Goal: Task Accomplishment & Management: Use online tool/utility

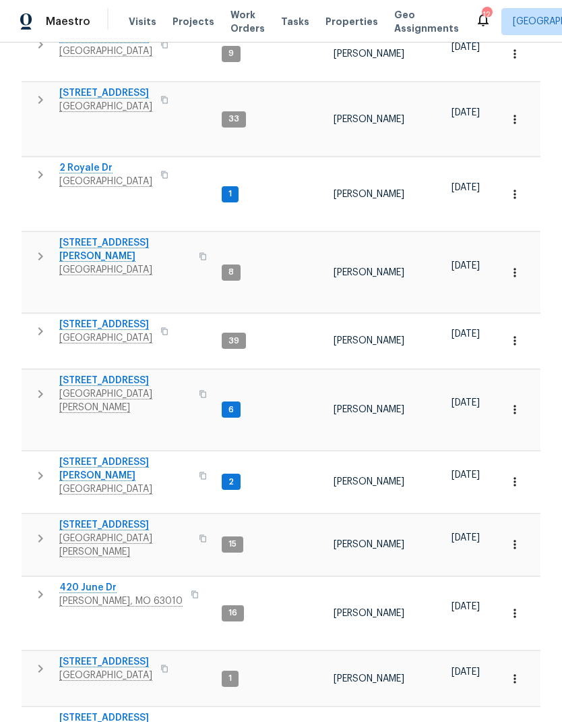
scroll to position [242, 0]
click at [152, 655] on span "[STREET_ADDRESS]" at bounding box center [105, 661] width 93 height 13
click at [42, 661] on icon "button" at bounding box center [40, 669] width 16 height 16
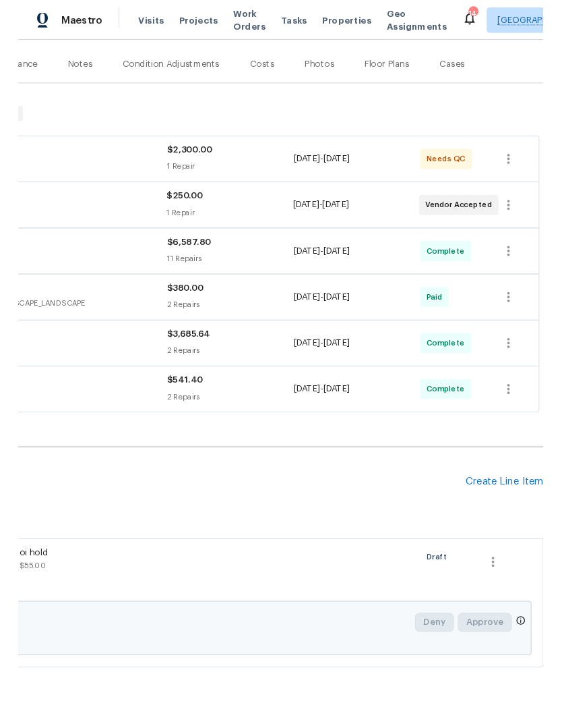
scroll to position [156, 200]
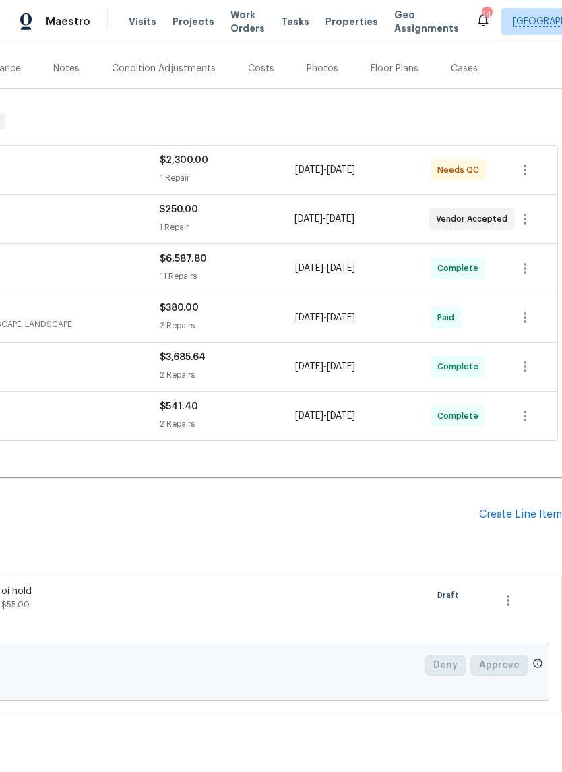
click at [510, 510] on div "Create Line Item" at bounding box center [520, 514] width 83 height 13
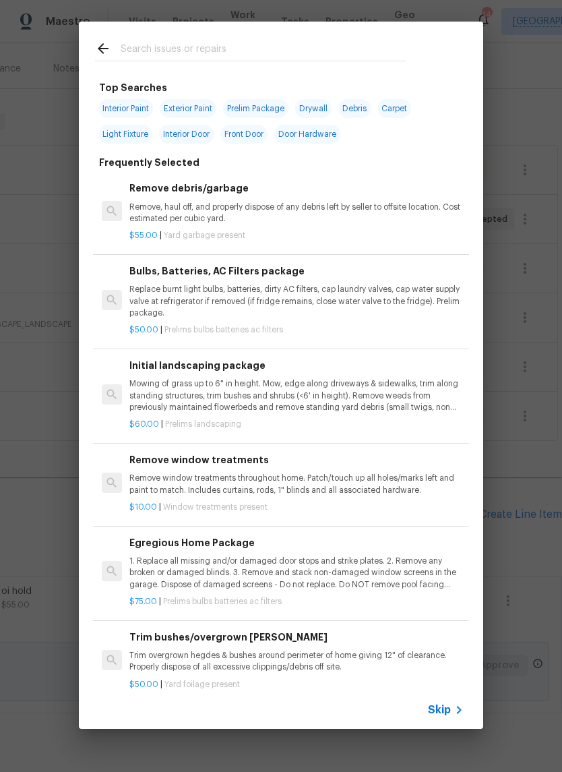
click at [345, 399] on p "Mowing of grass up to 6" in height. Mow, edge along driveways & sidewalks, trim…" at bounding box center [296, 395] width 334 height 34
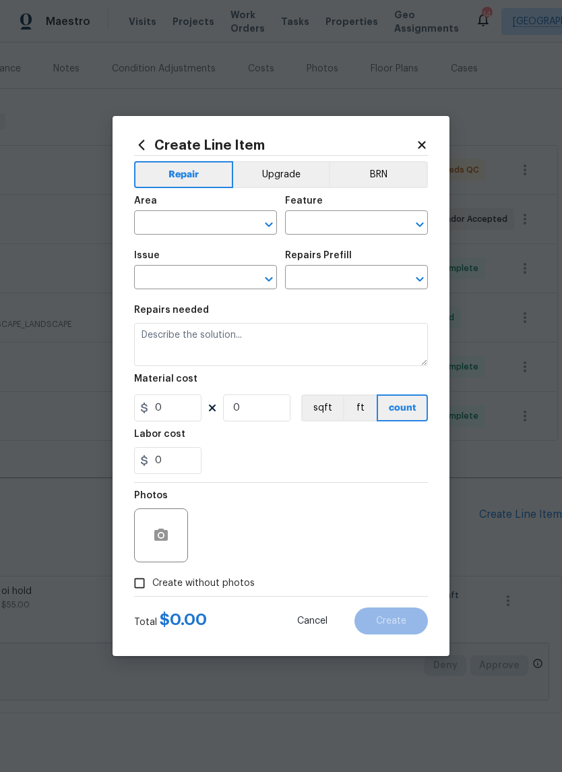
type input "Home Readiness Packages"
type input "Landscape Package"
type textarea "Mowing of grass up to 6" in height. Mow, edge along driveways & sidewalks, trim…"
type input "1"
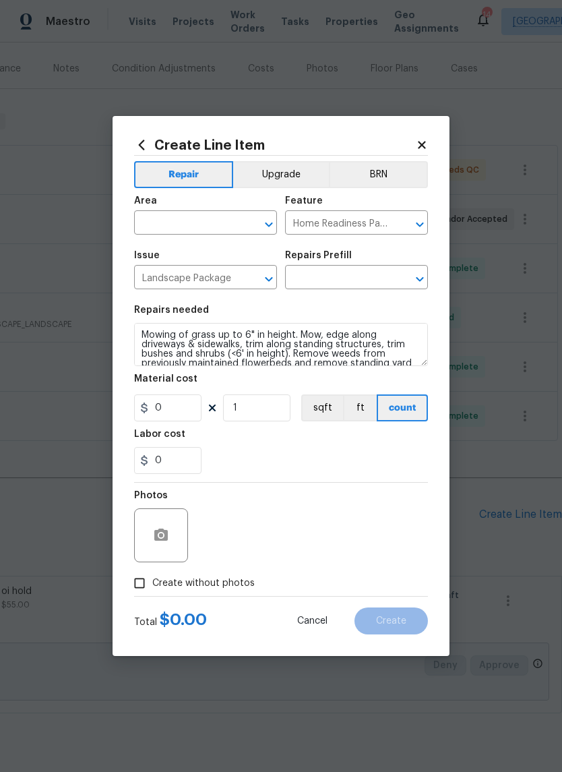
type input "Initial landscaping package $60.00"
type input "60"
click at [278, 221] on button "Open" at bounding box center [269, 224] width 19 height 19
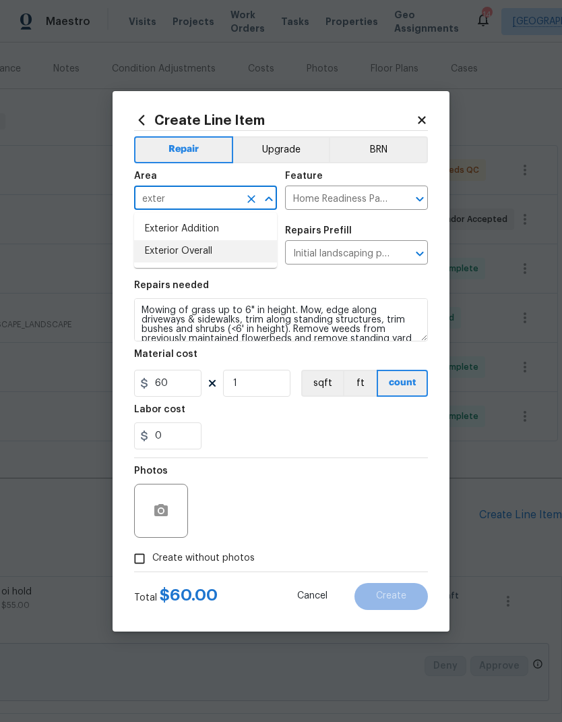
click at [204, 255] on li "Exterior Overall" at bounding box center [205, 251] width 143 height 22
type input "Exterior Overall"
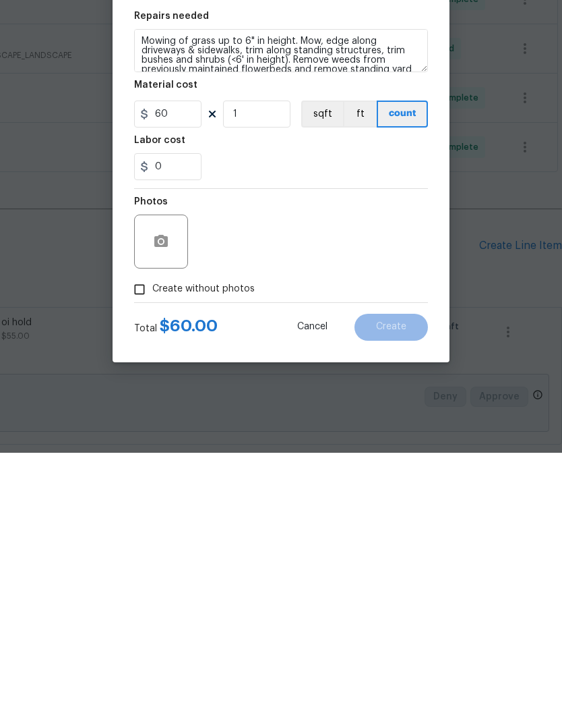
scroll to position [54, 0]
click at [189, 551] on span "Create without photos" at bounding box center [203, 558] width 103 height 14
click at [152, 546] on input "Create without photos" at bounding box center [140, 559] width 26 height 26
checkbox input "true"
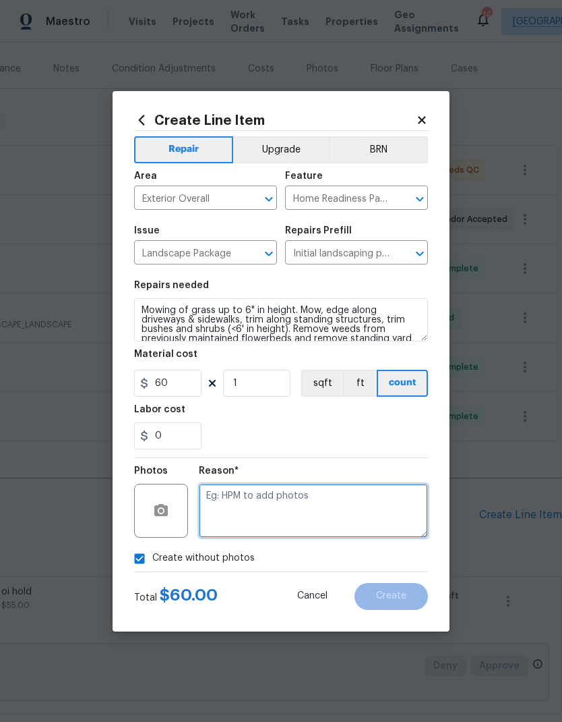
click at [253, 494] on textarea at bounding box center [313, 511] width 229 height 54
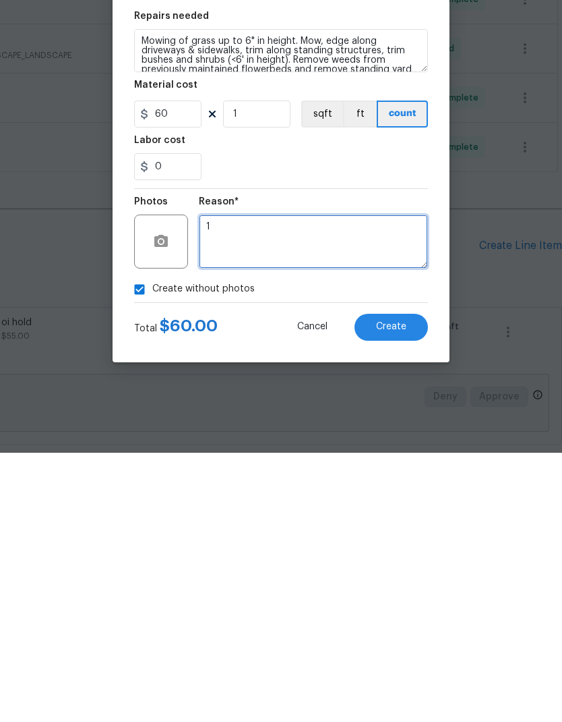
type textarea "1"
click at [386, 591] on span "Create" at bounding box center [391, 596] width 30 height 10
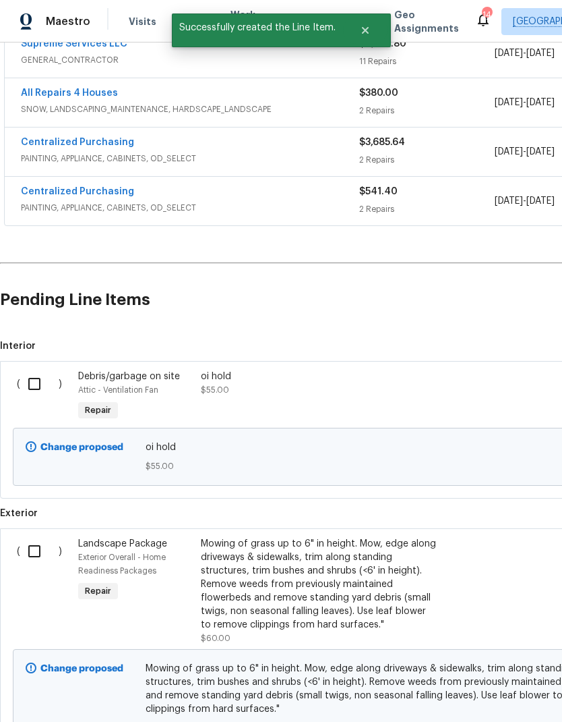
scroll to position [371, 0]
click at [40, 537] on input "checkbox" at bounding box center [39, 551] width 38 height 28
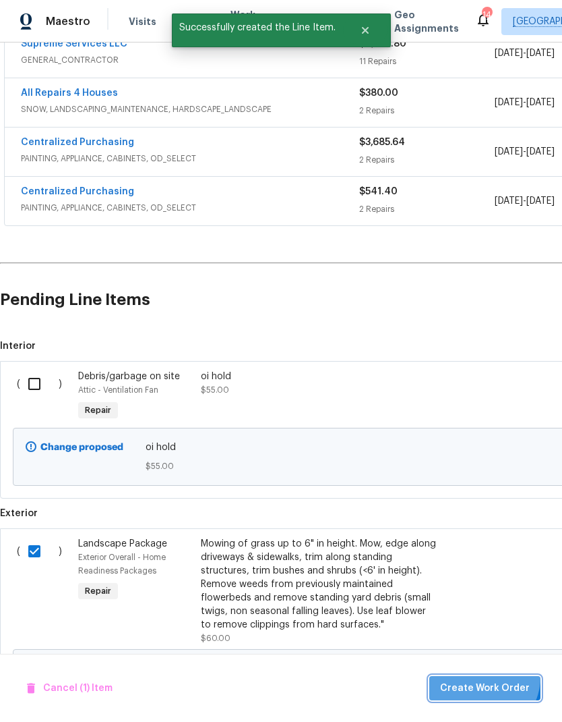
click at [486, 677] on button "Create Work Order" at bounding box center [485, 688] width 111 height 25
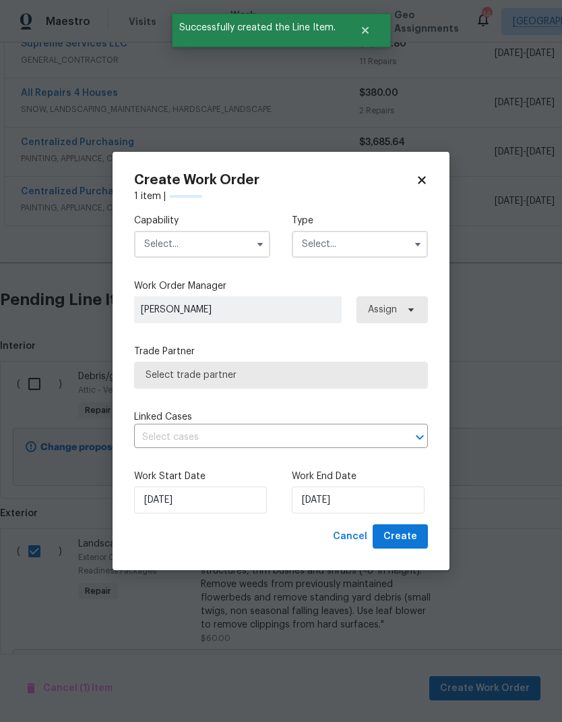
checkbox input "false"
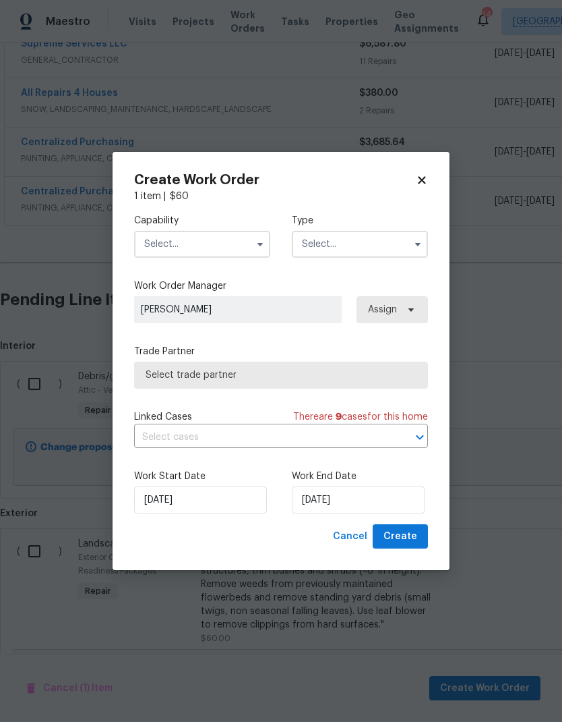
click at [301, 375] on span "Select trade partner" at bounding box center [281, 374] width 271 height 13
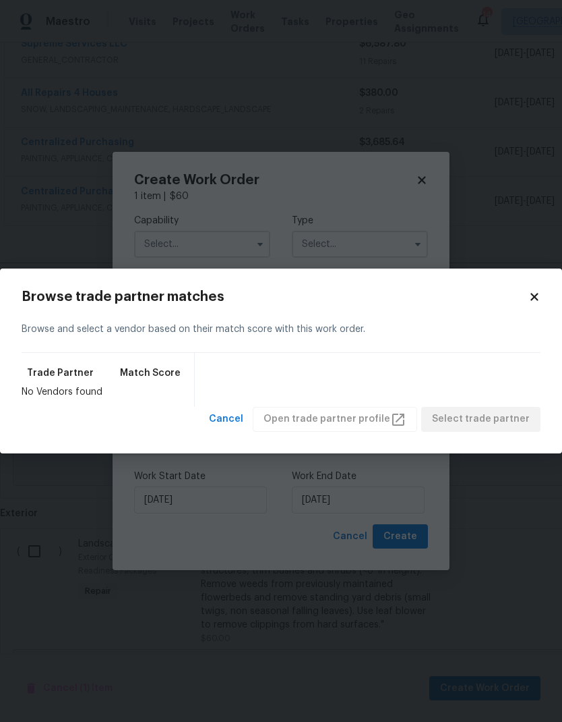
click at [293, 229] on body "Maestro Visits Projects Work Orders Tasks Properties Geo Assignments 14 St Loui…" at bounding box center [281, 361] width 562 height 722
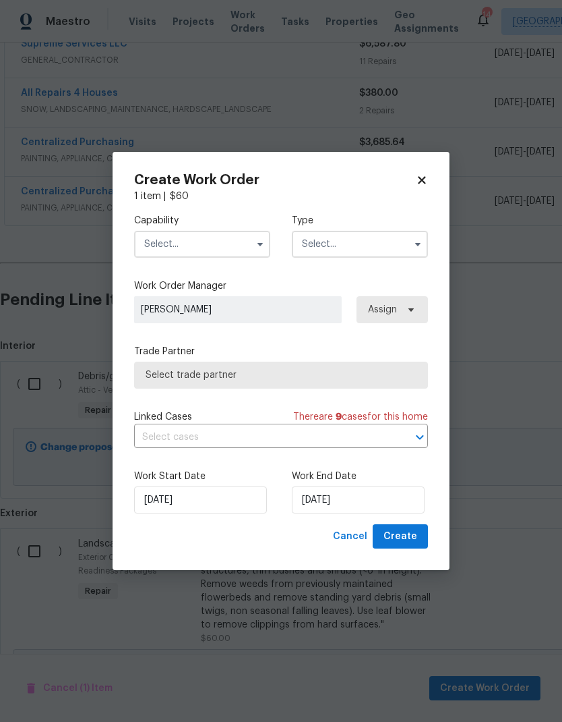
click at [239, 246] on input "text" at bounding box center [202, 244] width 136 height 27
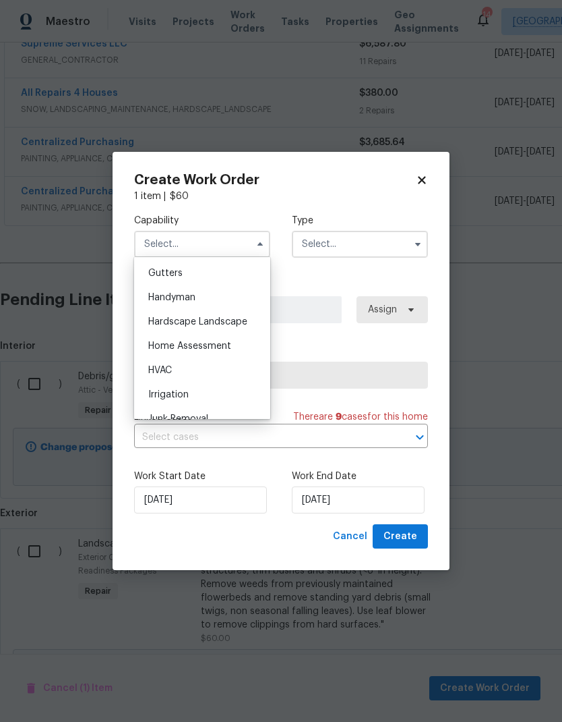
scroll to position [718, 0]
click at [220, 318] on span "Hardscape Landscape" at bounding box center [197, 320] width 99 height 9
type input "Hardscape Landscape"
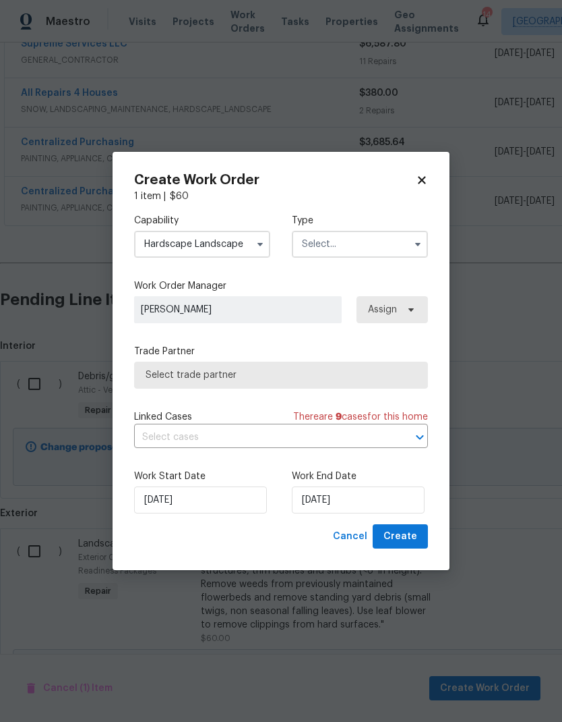
click at [360, 241] on input "text" at bounding box center [360, 244] width 136 height 27
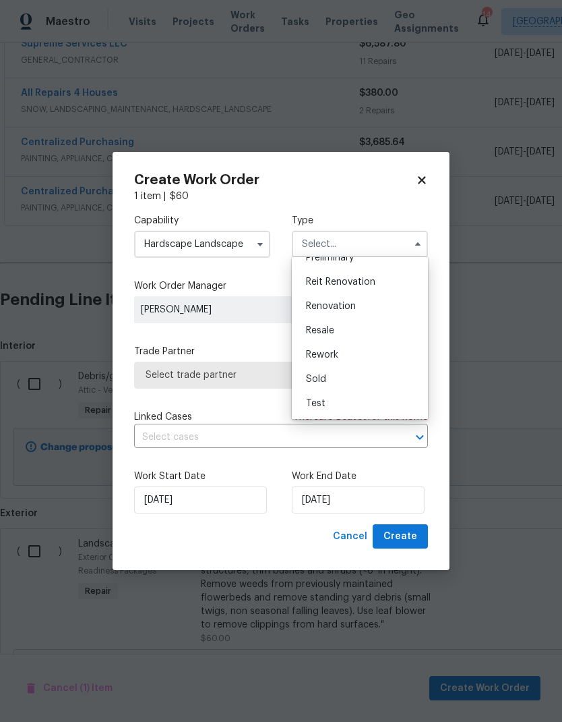
scroll to position [306, 0]
click at [353, 307] on span "Renovation" at bounding box center [331, 305] width 50 height 9
type input "Renovation"
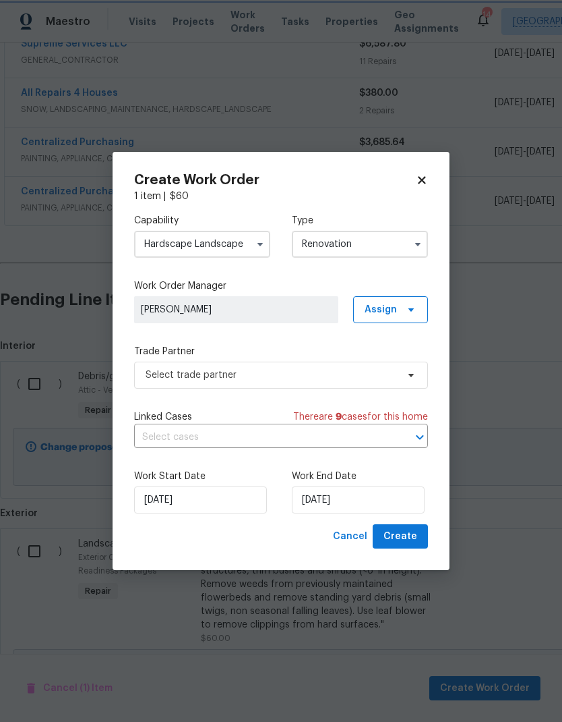
scroll to position [0, 0]
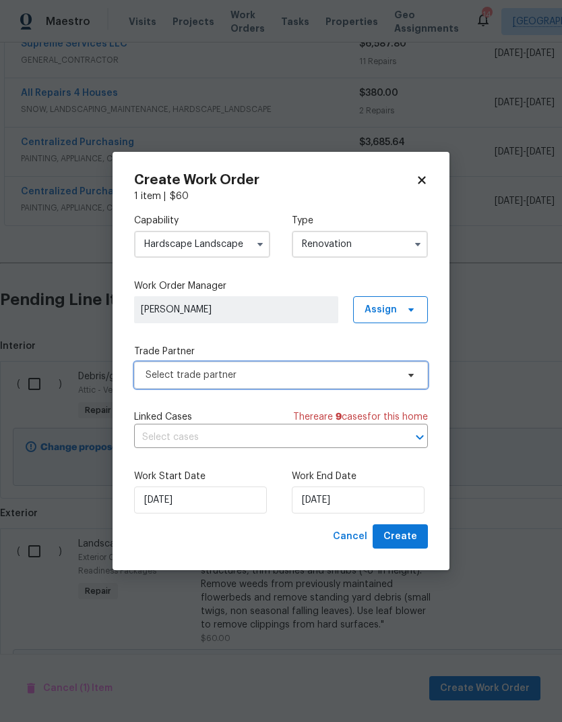
click at [316, 374] on span "Select trade partner" at bounding box center [272, 374] width 252 height 13
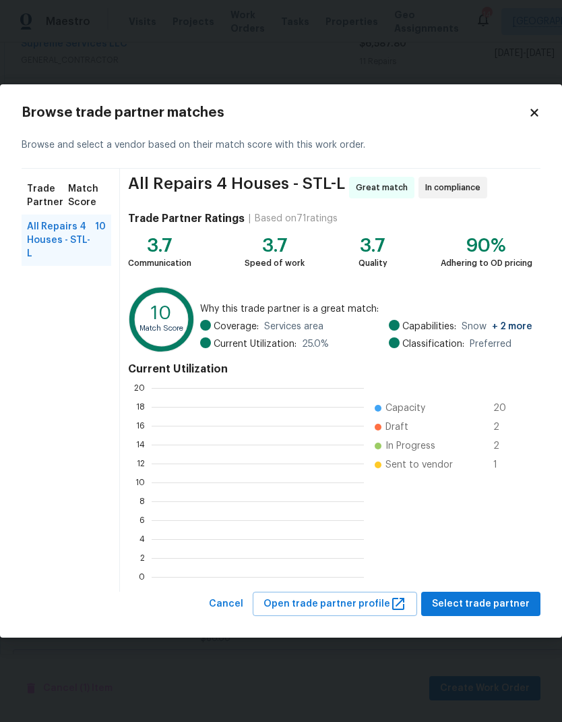
scroll to position [1, 1]
click at [501, 604] on span "Select trade partner" at bounding box center [481, 603] width 98 height 17
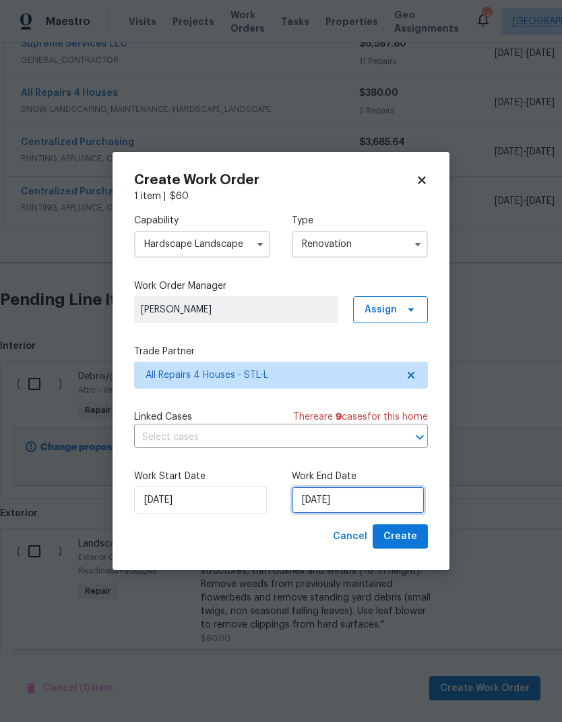
click at [342, 495] on input "8/19/2025" at bounding box center [358, 499] width 133 height 27
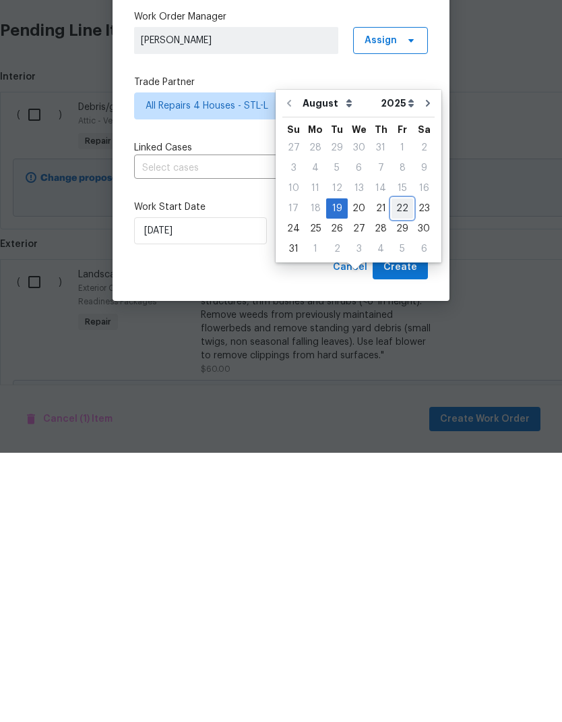
click at [402, 468] on div "22" at bounding box center [403, 477] width 22 height 19
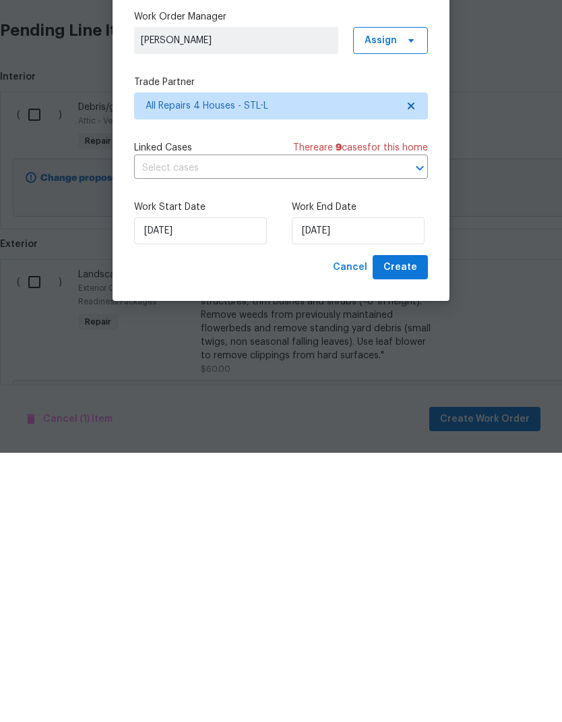
type input "8/22/2025"
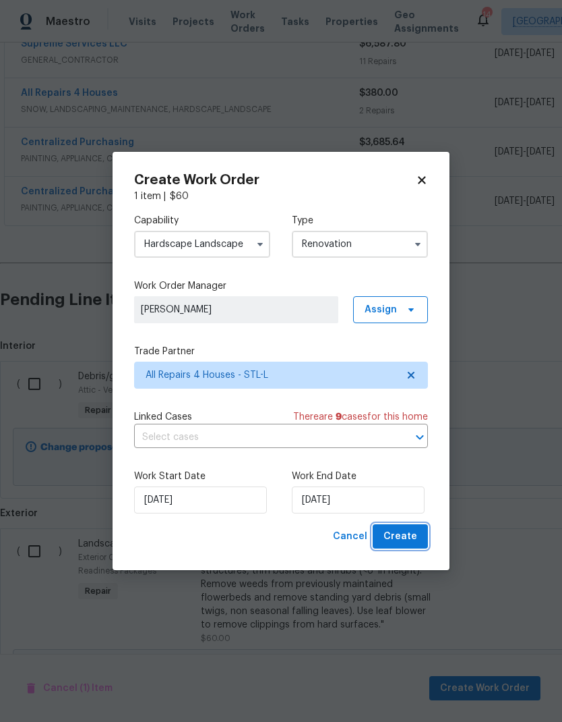
click at [407, 534] on span "Create" at bounding box center [401, 536] width 34 height 17
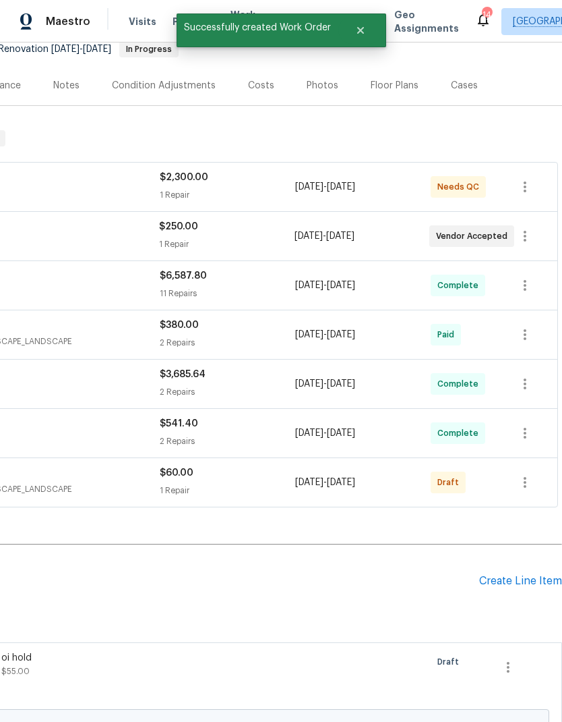
scroll to position [139, 200]
click at [523, 474] on icon "button" at bounding box center [525, 482] width 16 height 16
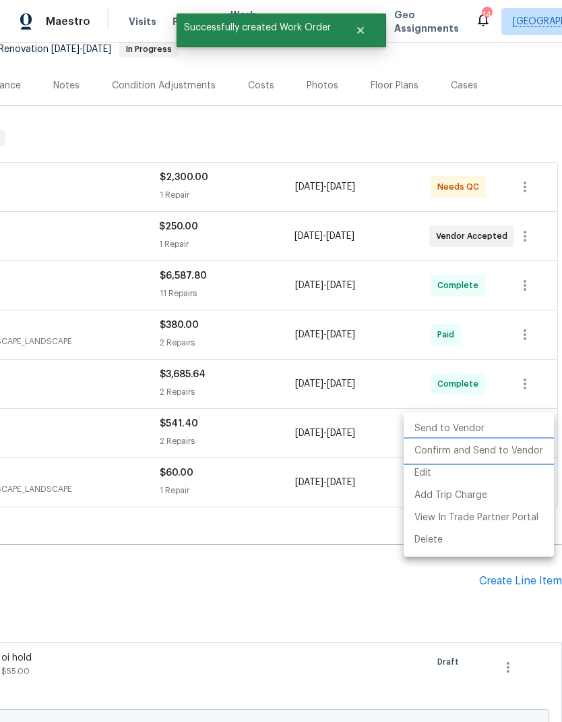
click at [520, 444] on li "Confirm and Send to Vendor" at bounding box center [479, 451] width 150 height 22
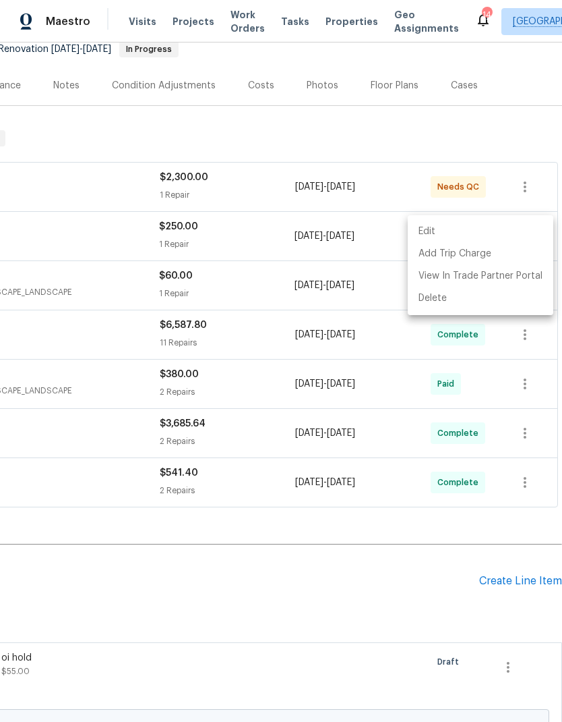
click at [442, 473] on div at bounding box center [281, 361] width 562 height 722
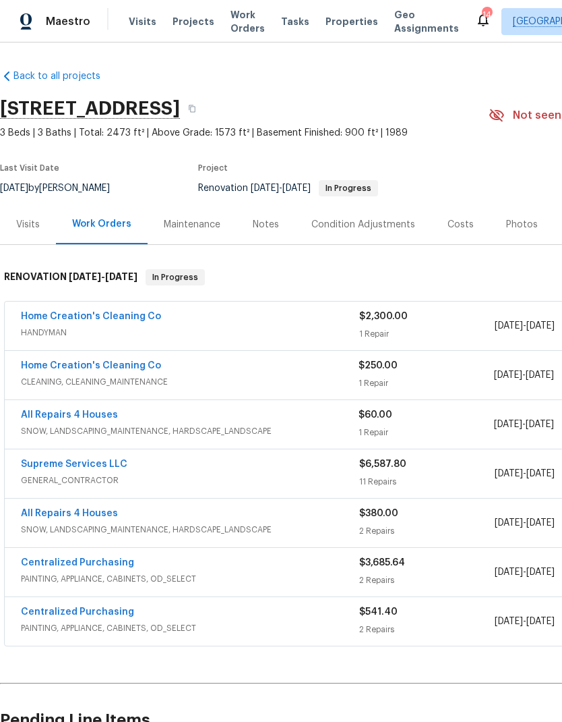
scroll to position [0, 0]
